Goal: Transaction & Acquisition: Obtain resource

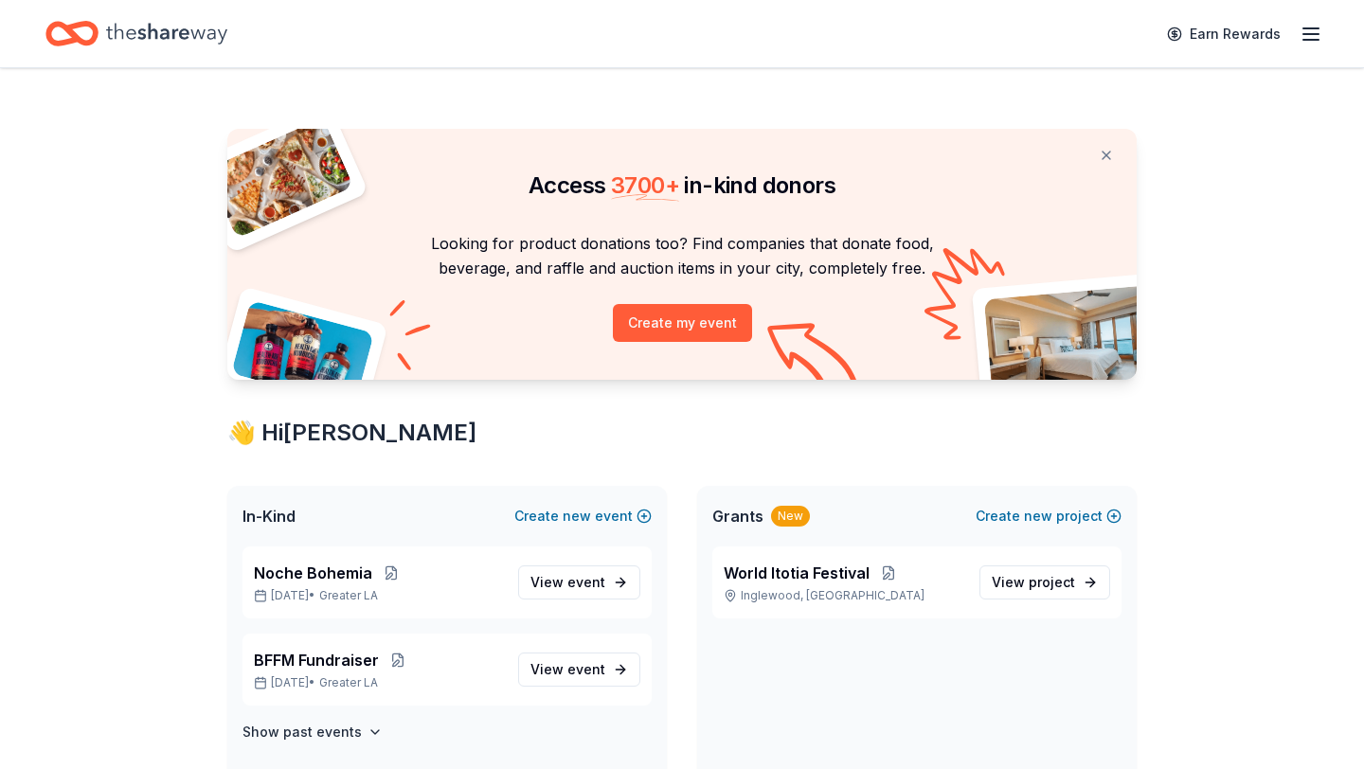
click at [881, 46] on div "Earn Rewards" at bounding box center [681, 33] width 1273 height 45
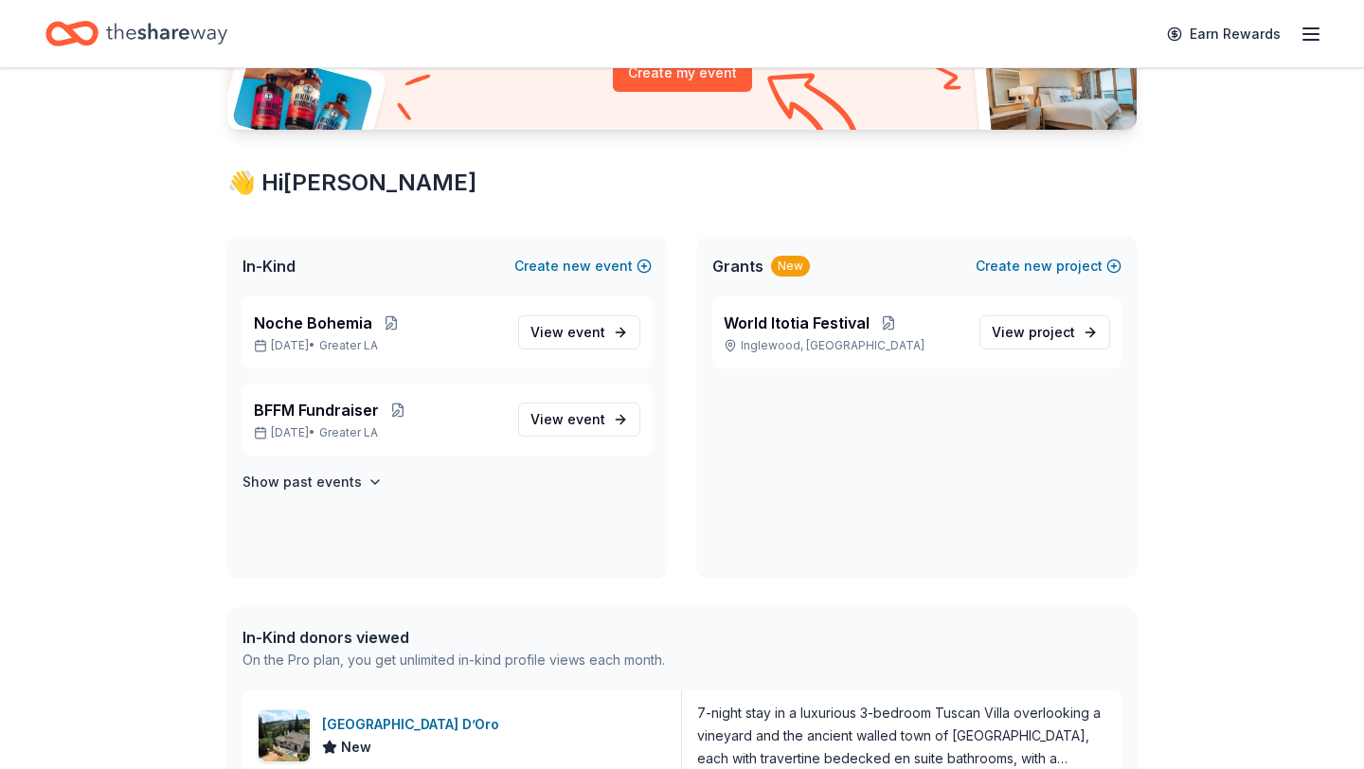
scroll to position [234, 0]
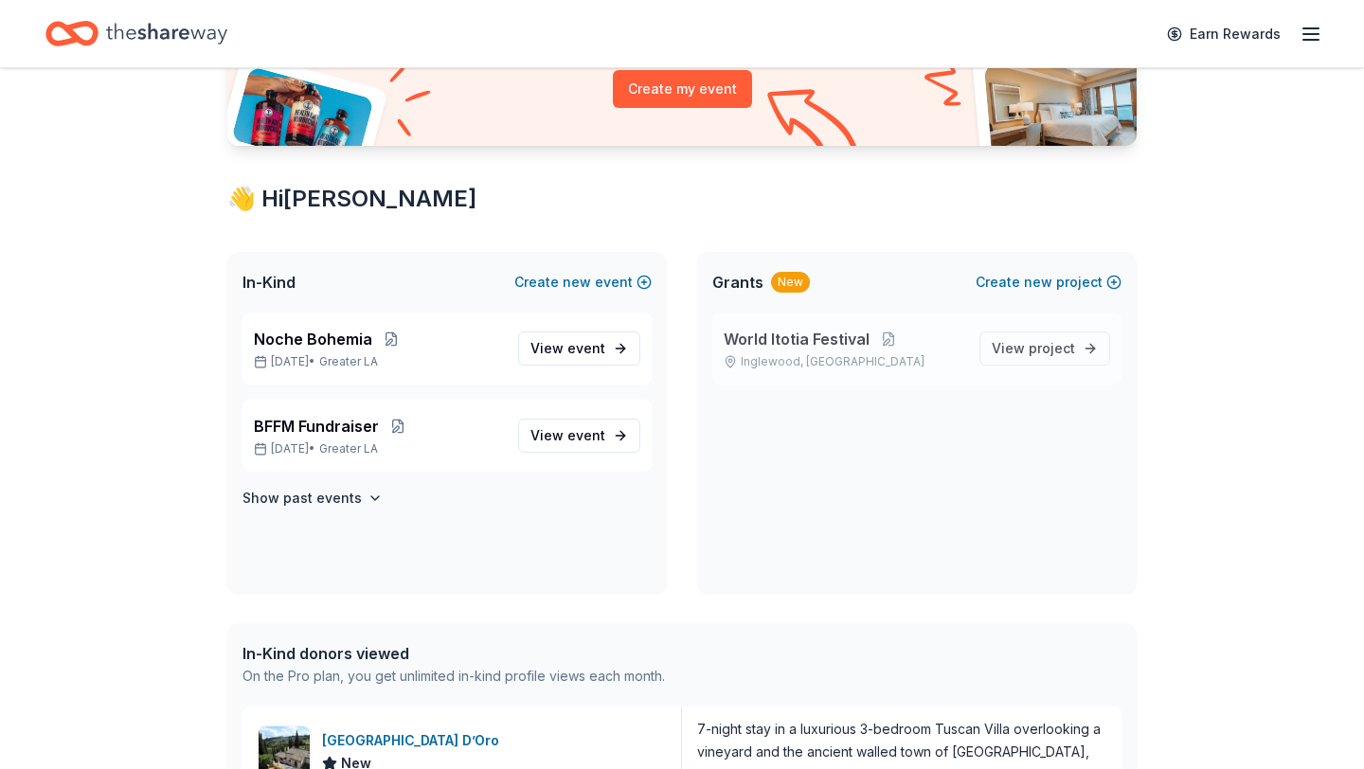
click at [845, 339] on span "World Itotia Festival" at bounding box center [797, 339] width 146 height 23
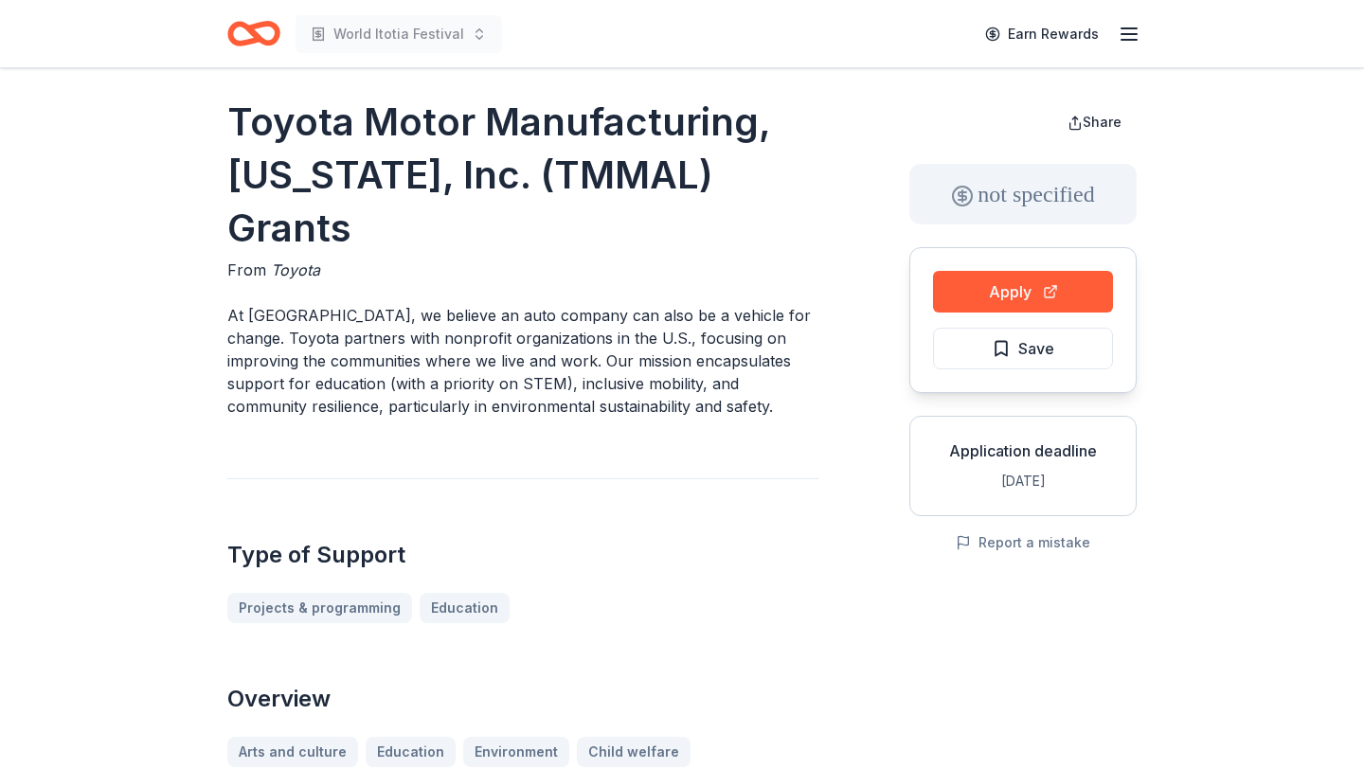
scroll to position [9, 0]
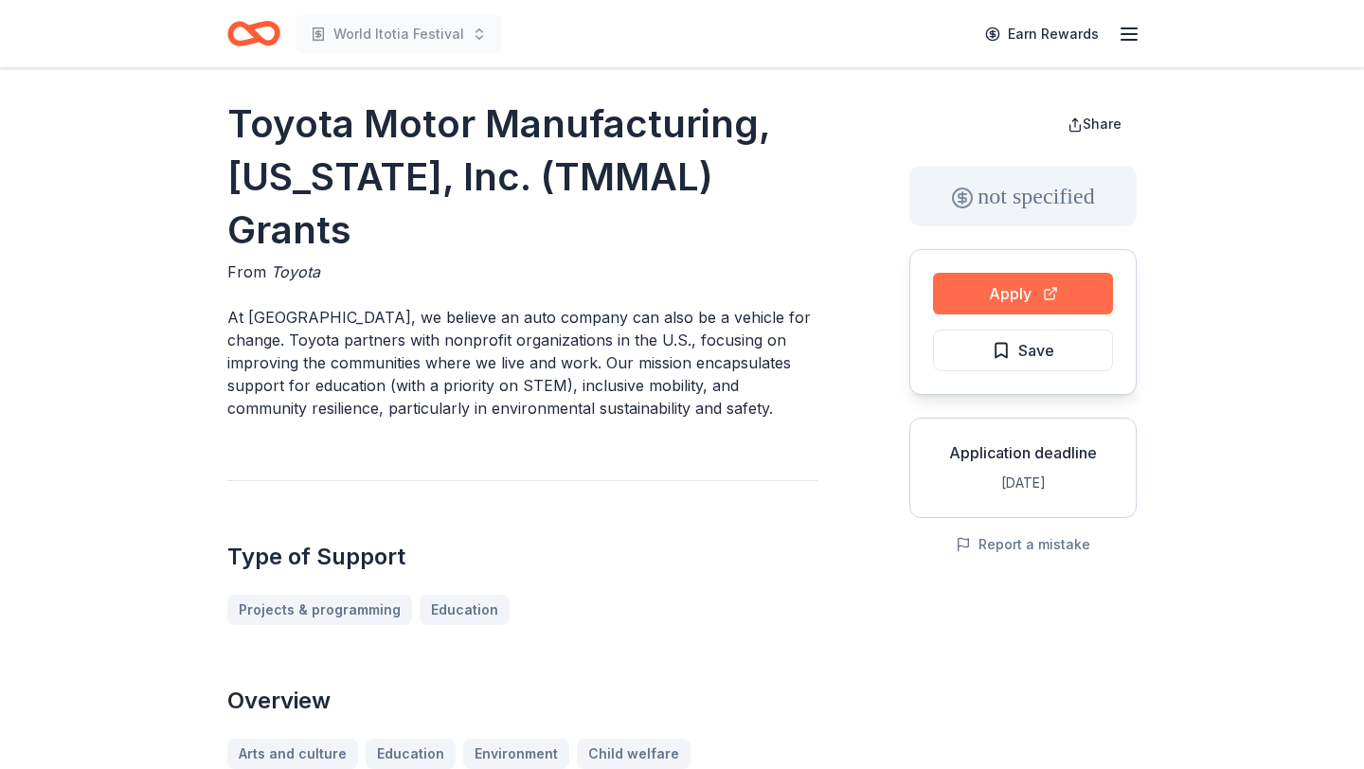
click at [1008, 296] on button "Apply" at bounding box center [1023, 294] width 180 height 42
